Goal: Task Accomplishment & Management: Use online tool/utility

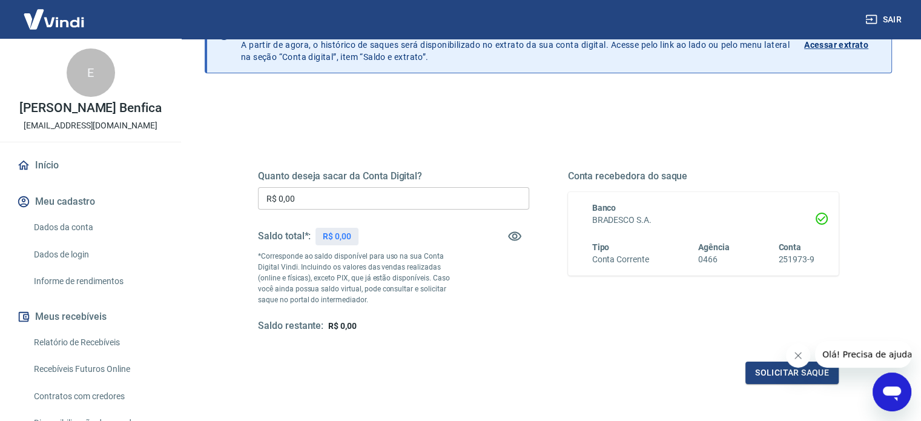
scroll to position [177, 0]
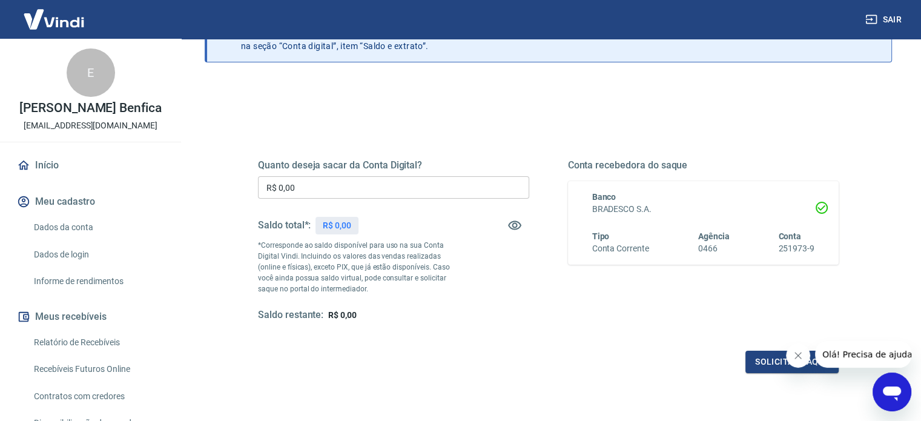
scroll to position [177, 0]
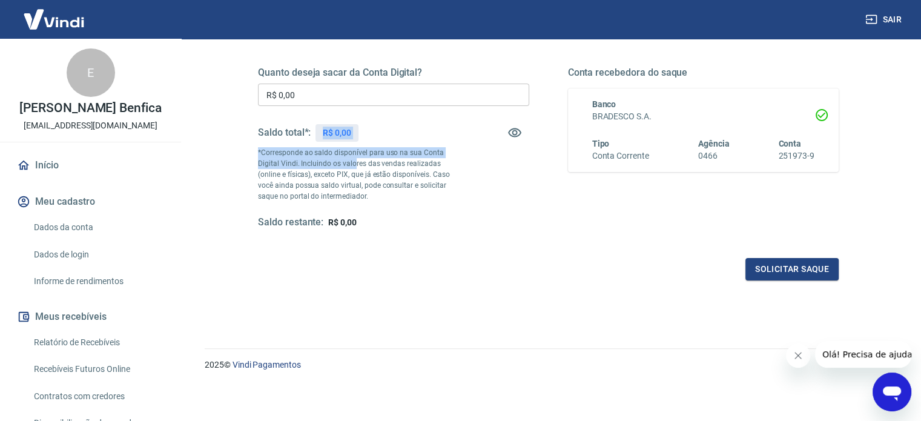
drag, startPoint x: 321, startPoint y: 129, endPoint x: 364, endPoint y: 183, distance: 68.5
click at [361, 175] on div "Quanto deseja sacar da Conta Digital? R$ 0,00 ​ Saldo total*: R$ 0,00 *Correspo…" at bounding box center [393, 148] width 271 height 162
click at [378, 221] on div "Saldo restante: R$ 0,00" at bounding box center [393, 222] width 271 height 13
